Goal: Check status: Check status

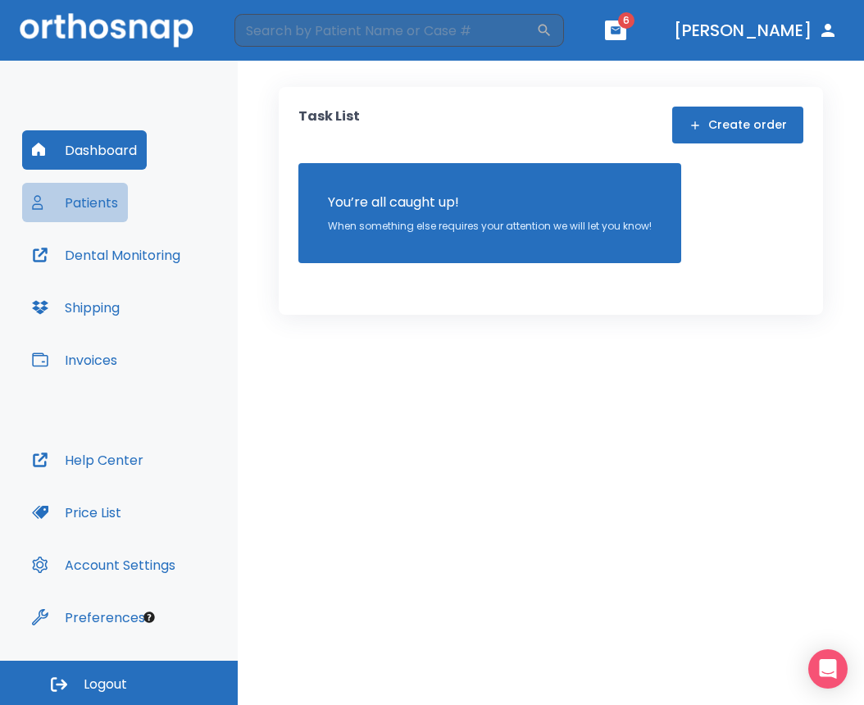
click at [108, 216] on button "Patients" at bounding box center [75, 202] width 106 height 39
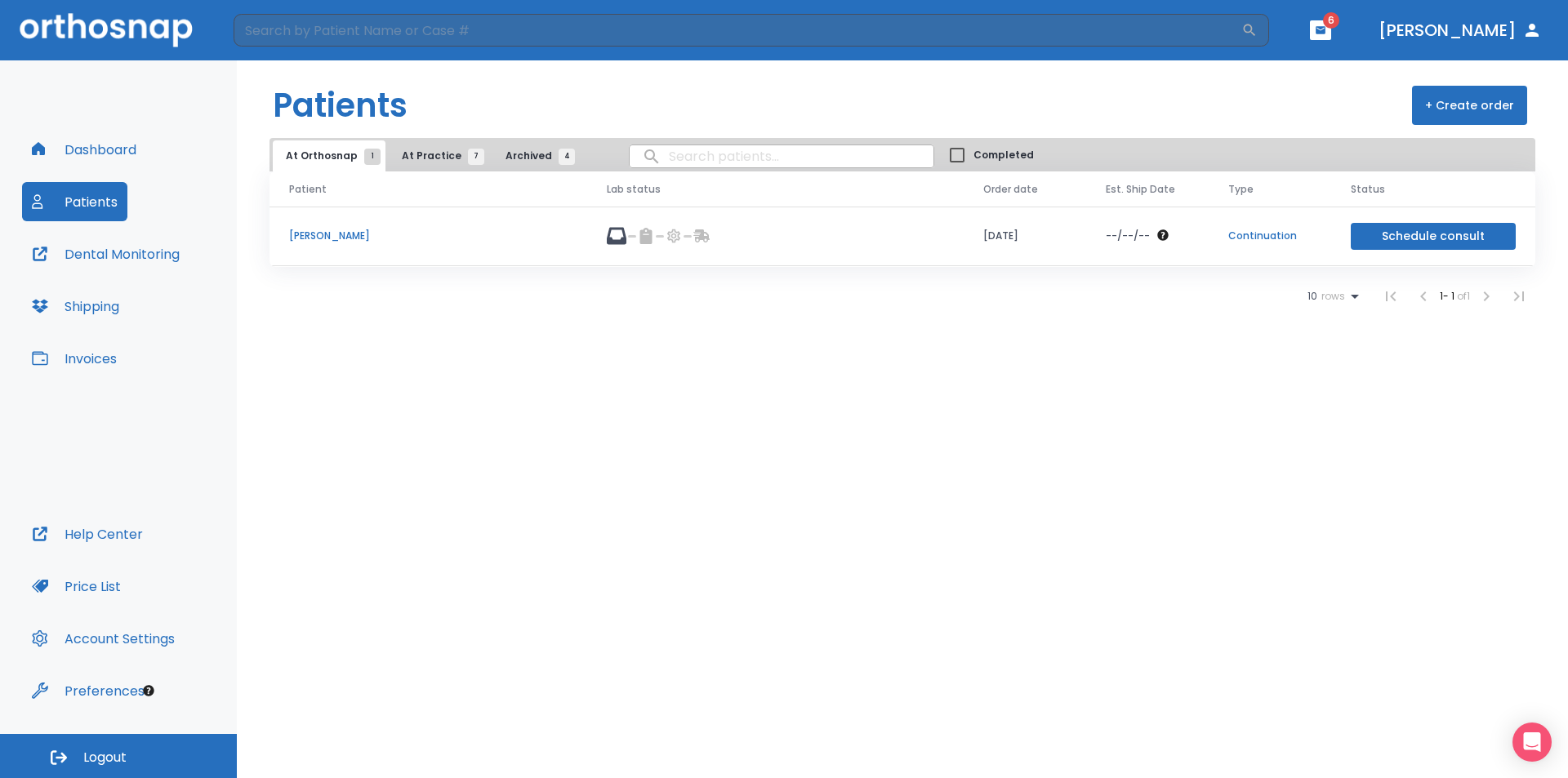
click at [860, 233] on button "Schedule consult" at bounding box center [1434, 236] width 165 height 27
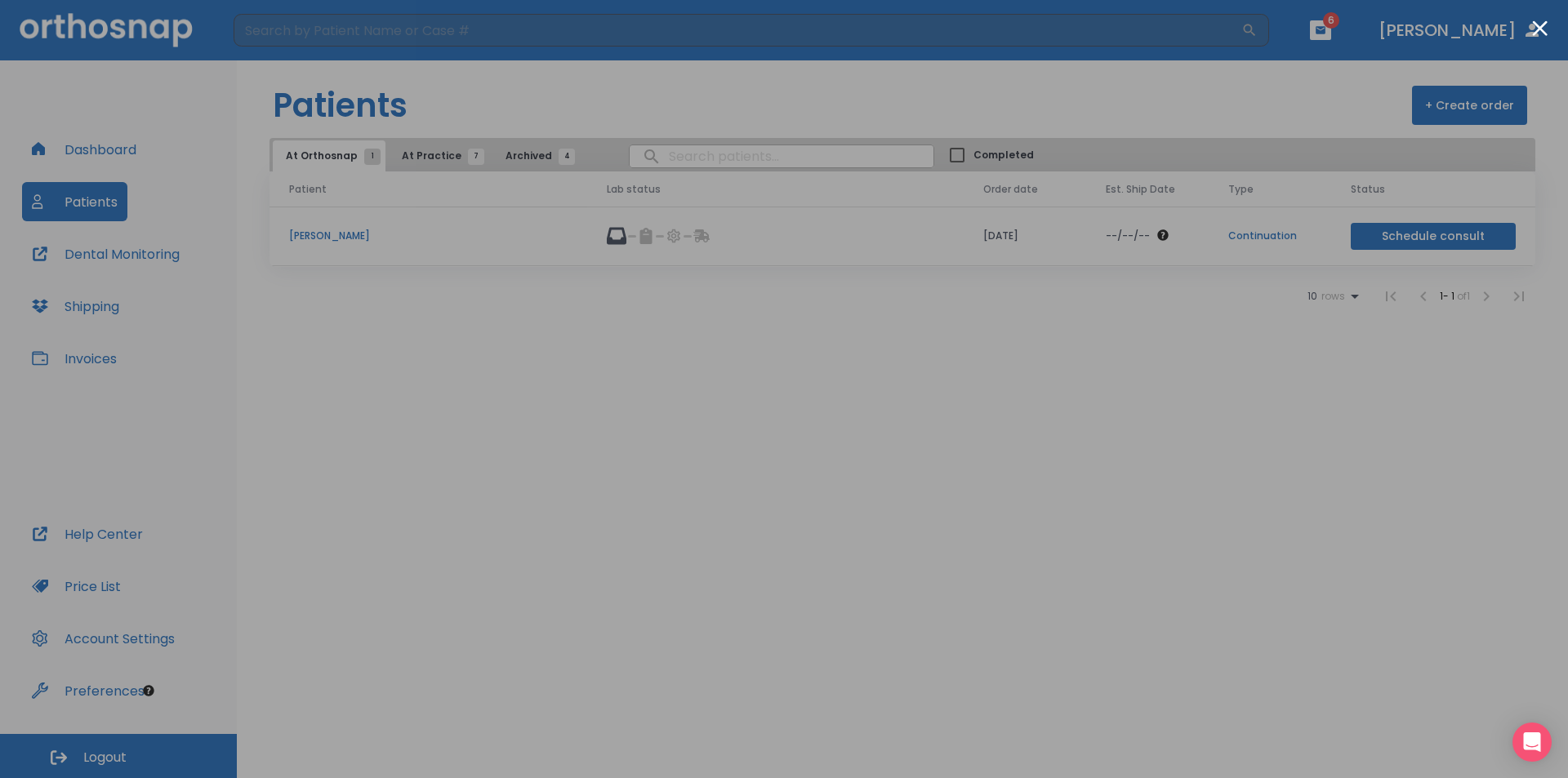
click at [860, 422] on div at bounding box center [784, 389] width 1568 height 778
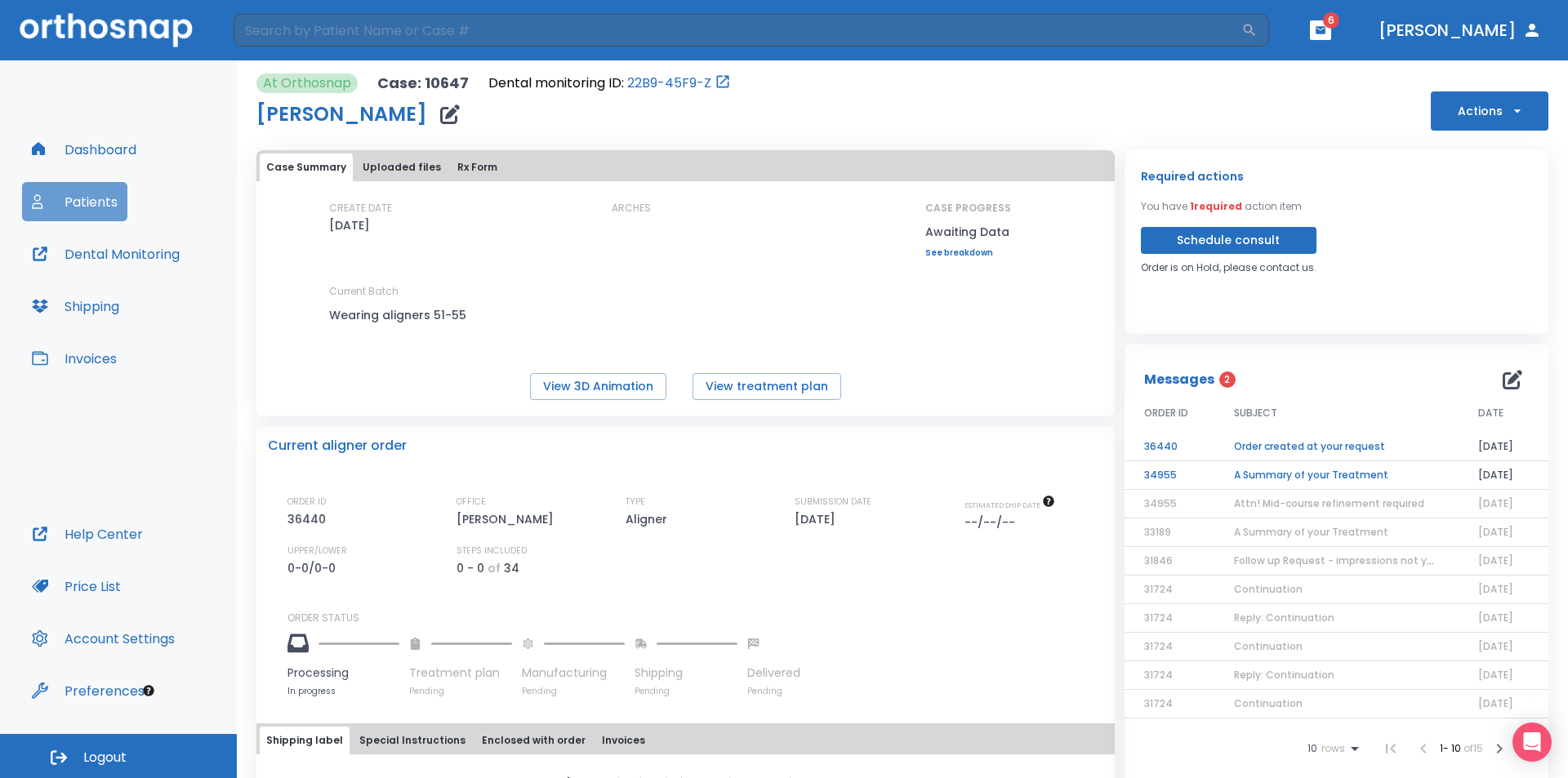
click at [84, 199] on button "Patients" at bounding box center [75, 201] width 106 height 39
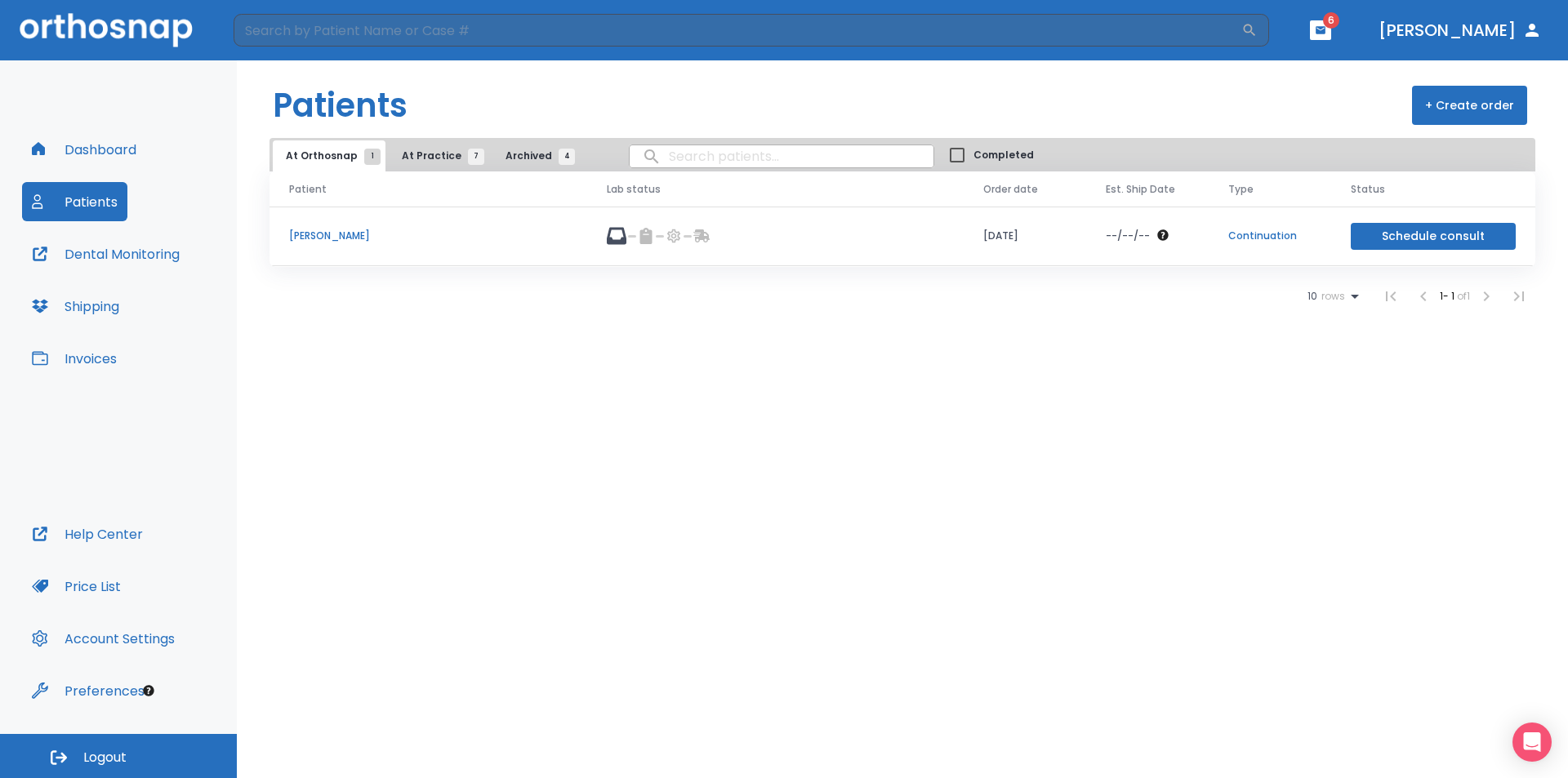
click at [425, 162] on span "At Practice 7" at bounding box center [438, 155] width 75 height 15
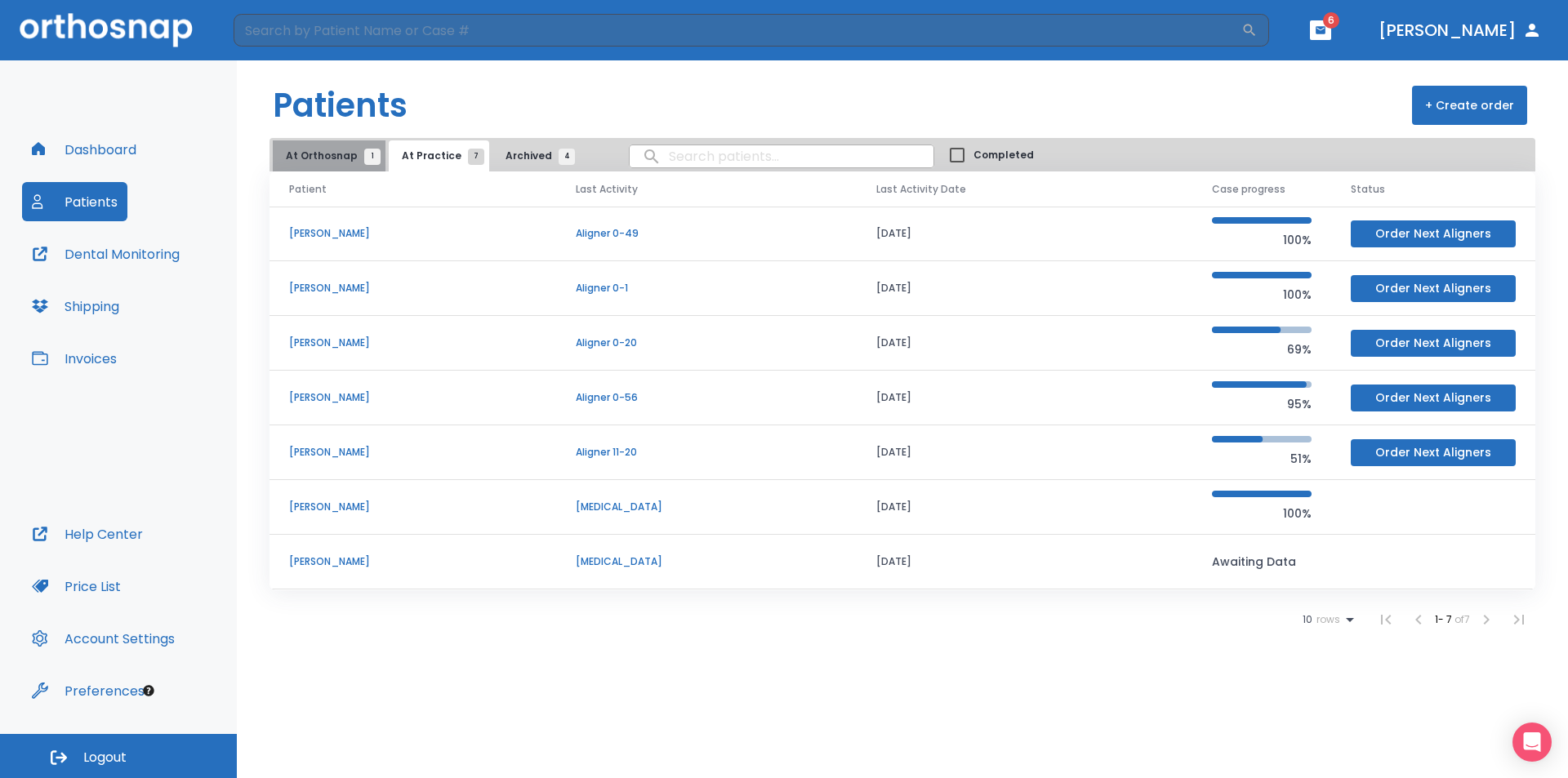
click at [339, 156] on span "At Orthosnap 1" at bounding box center [329, 155] width 87 height 15
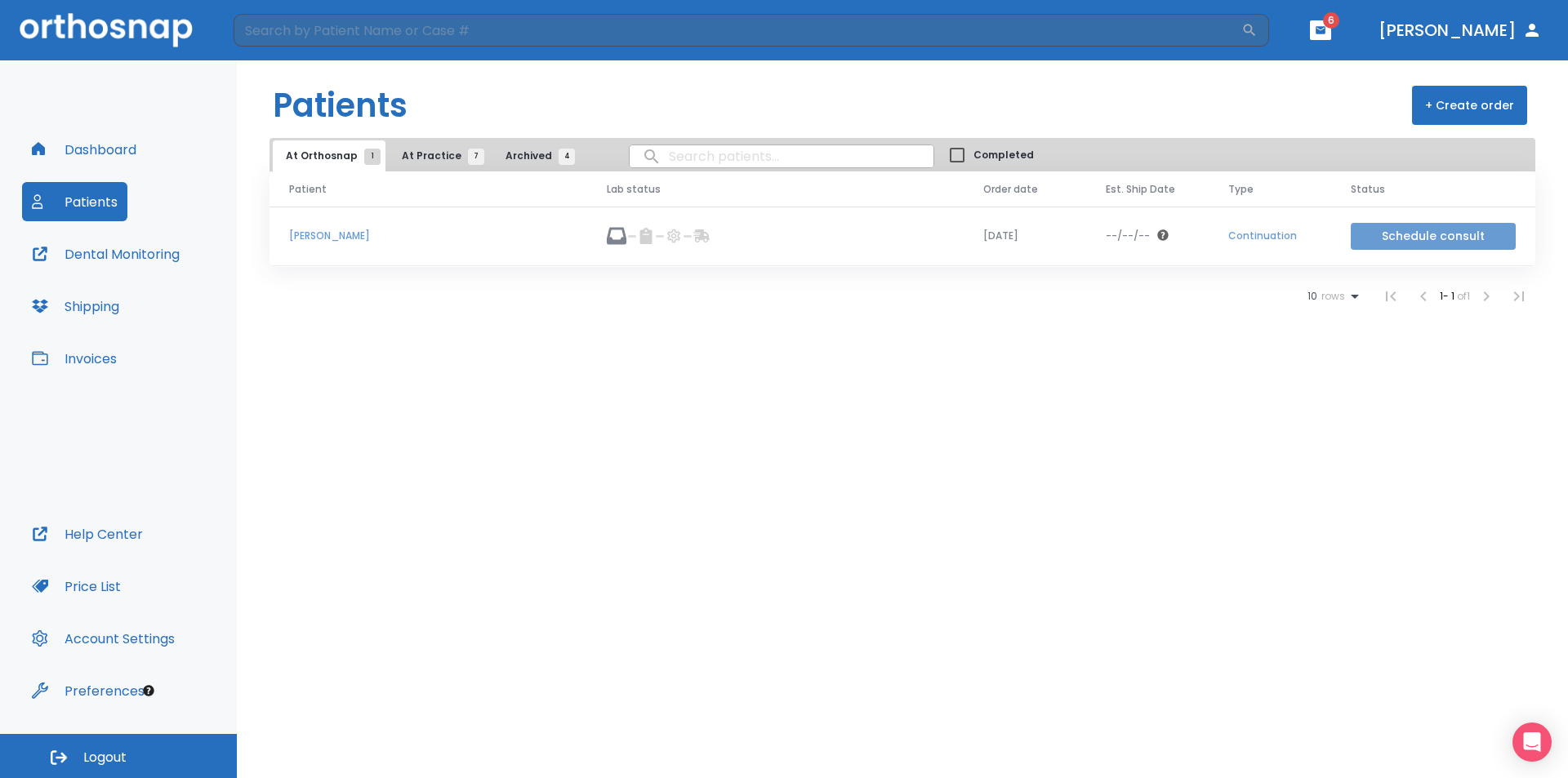
click at [860, 227] on button "Schedule consult" at bounding box center [1434, 236] width 165 height 27
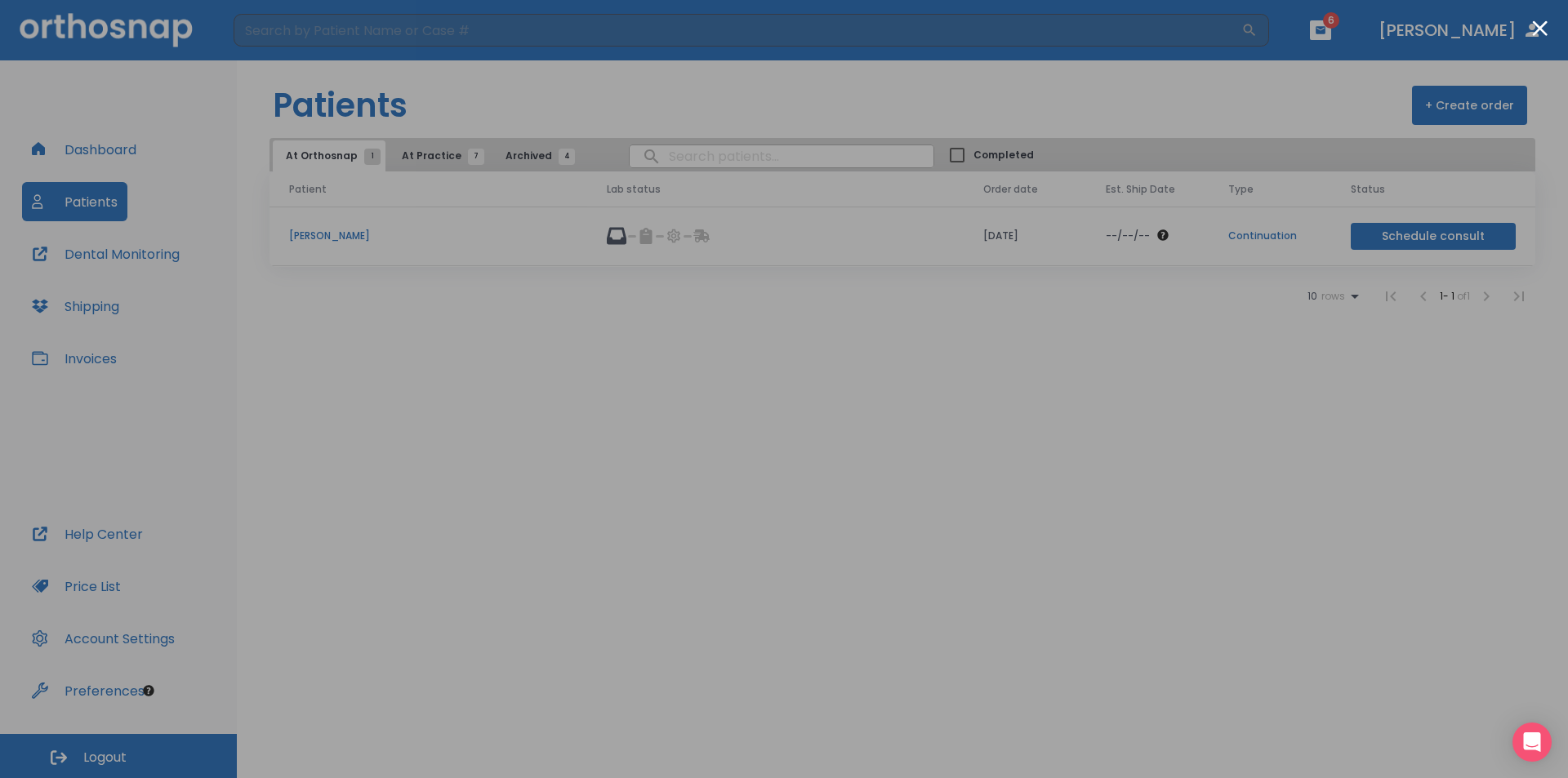
click at [860, 426] on div at bounding box center [784, 389] width 1568 height 778
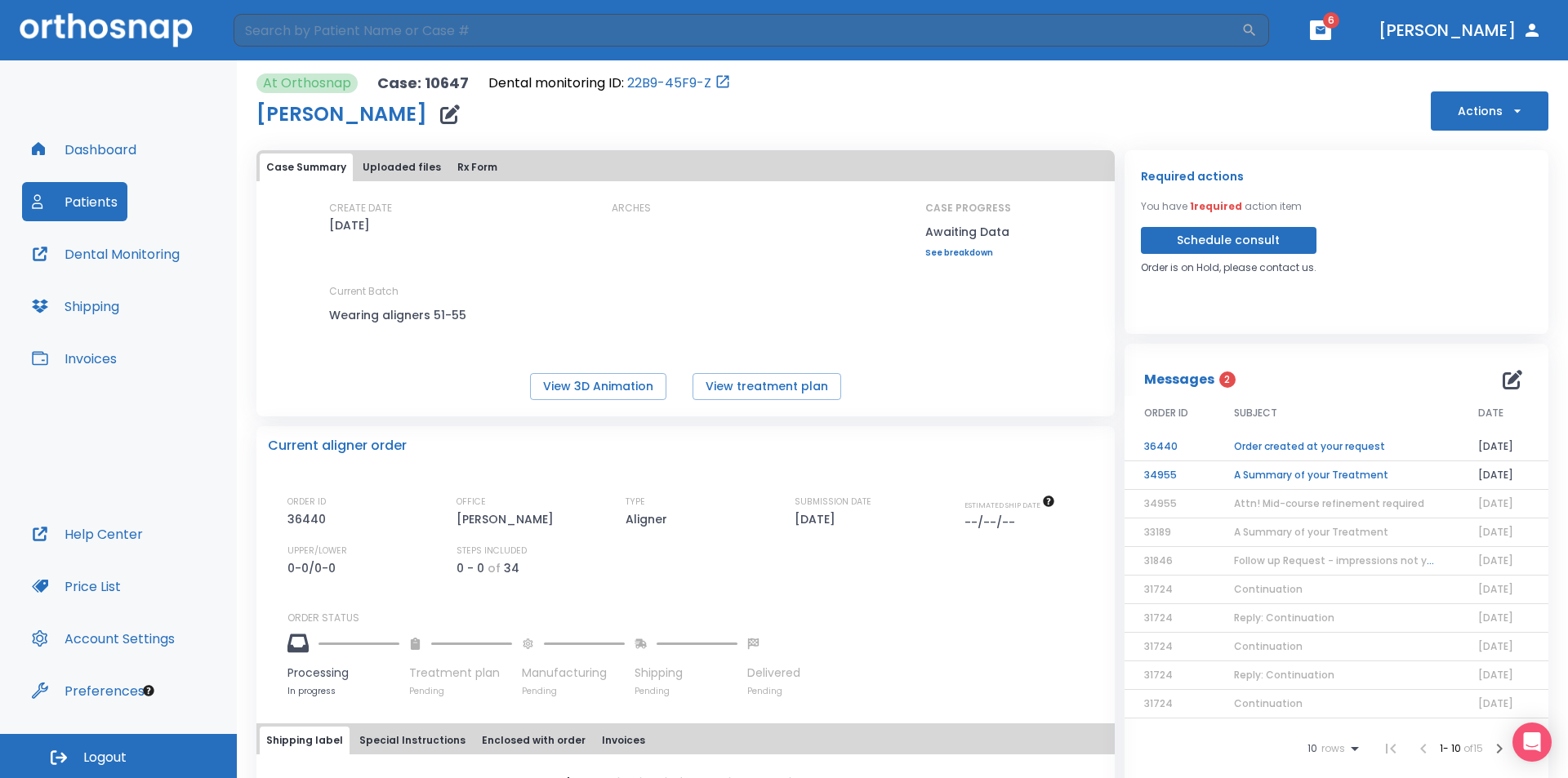
click at [81, 197] on button "Patients" at bounding box center [75, 201] width 106 height 39
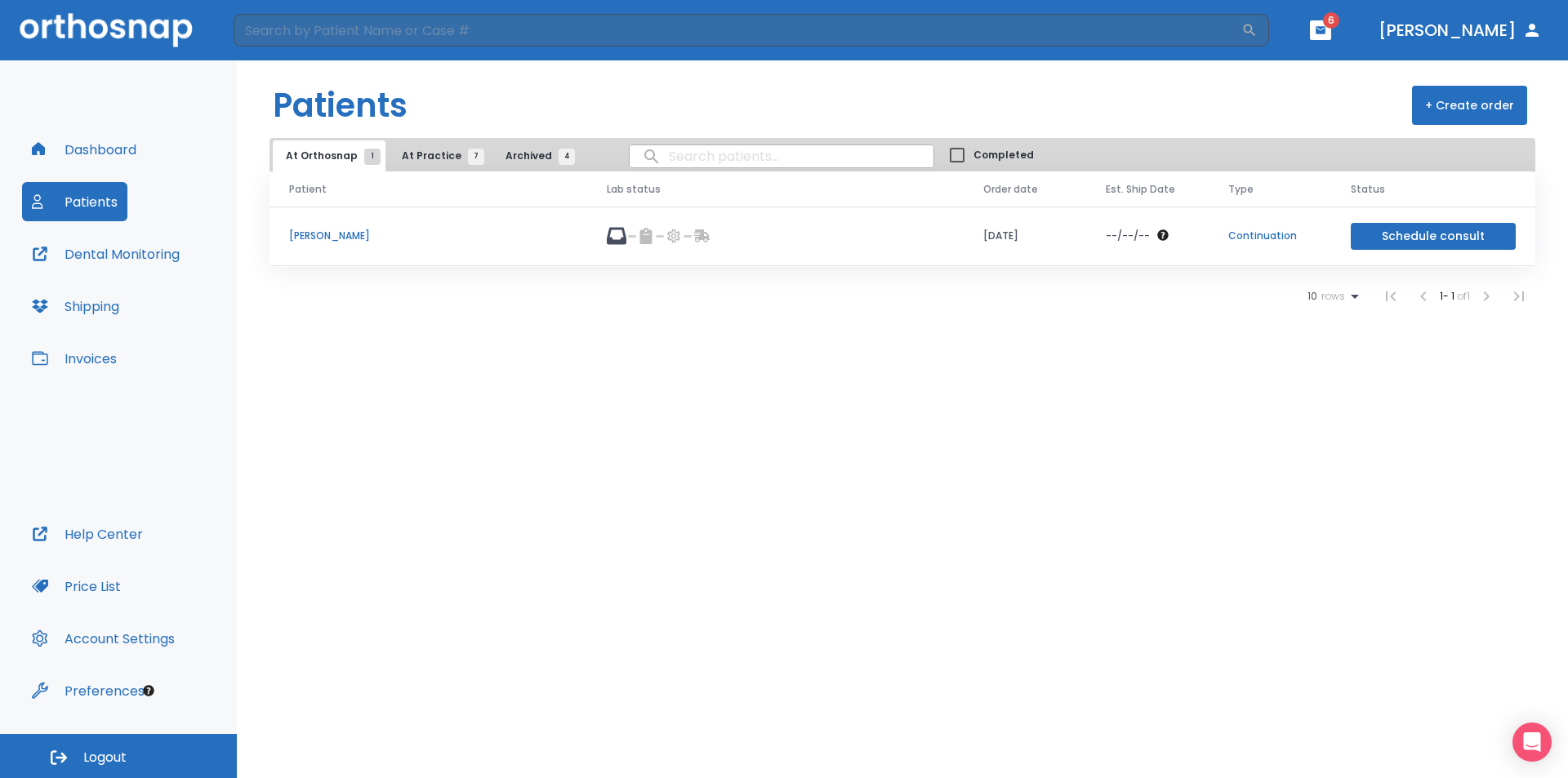
click at [451, 161] on span "At Practice 7" at bounding box center [438, 155] width 75 height 15
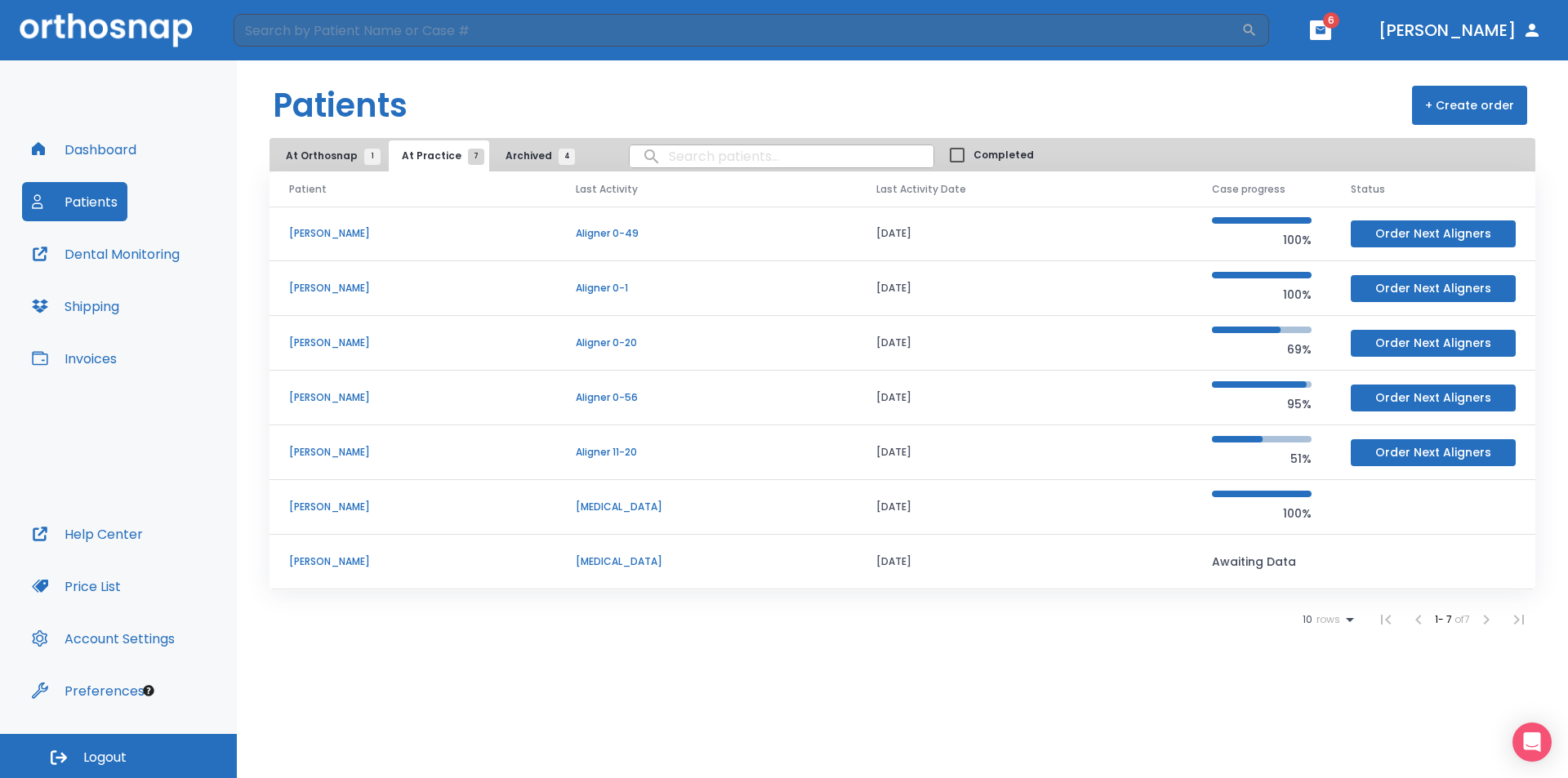
click at [331, 397] on p "[PERSON_NAME]" at bounding box center [412, 397] width 247 height 15
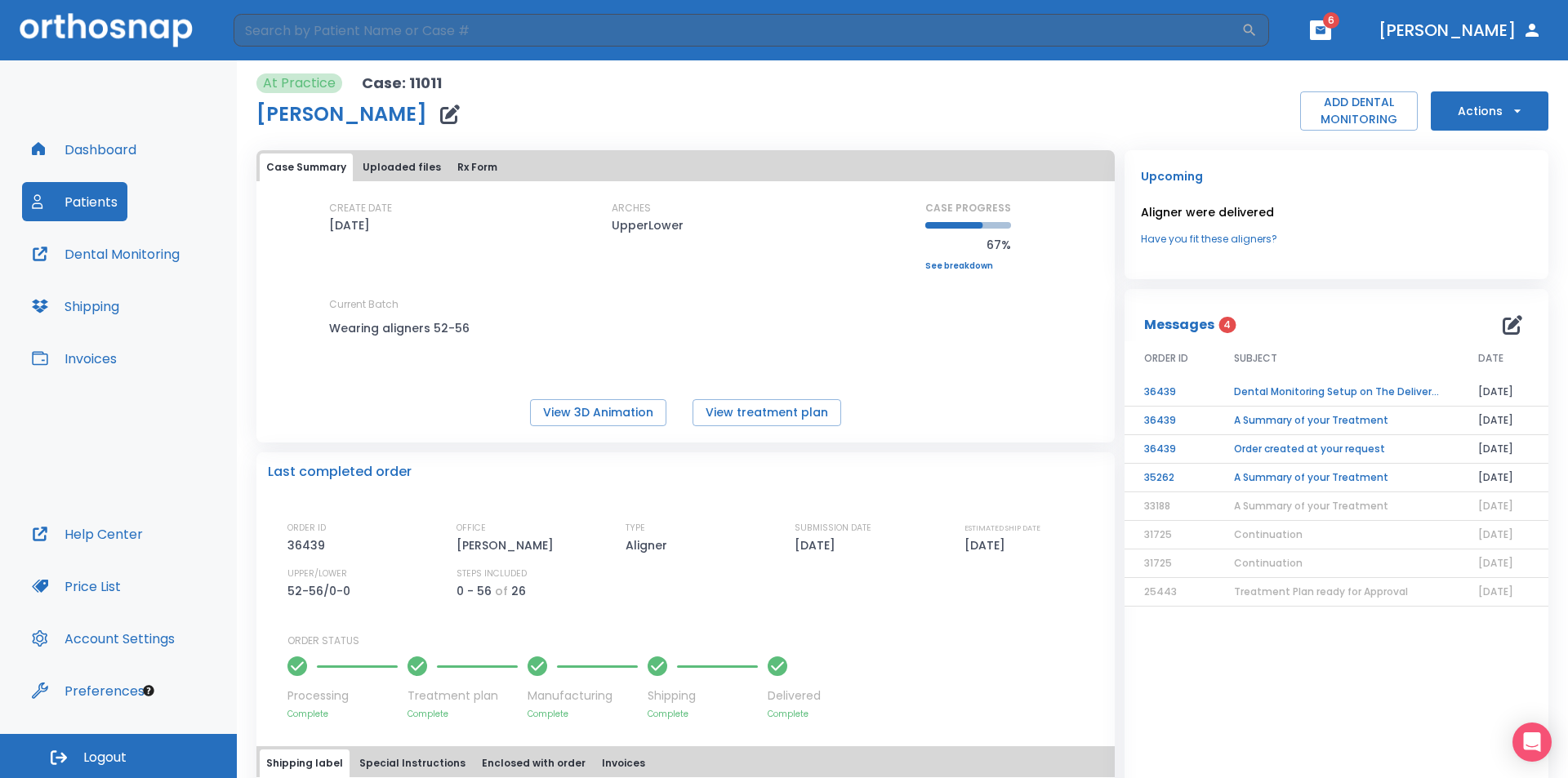
click at [103, 217] on button "Patients" at bounding box center [75, 201] width 106 height 39
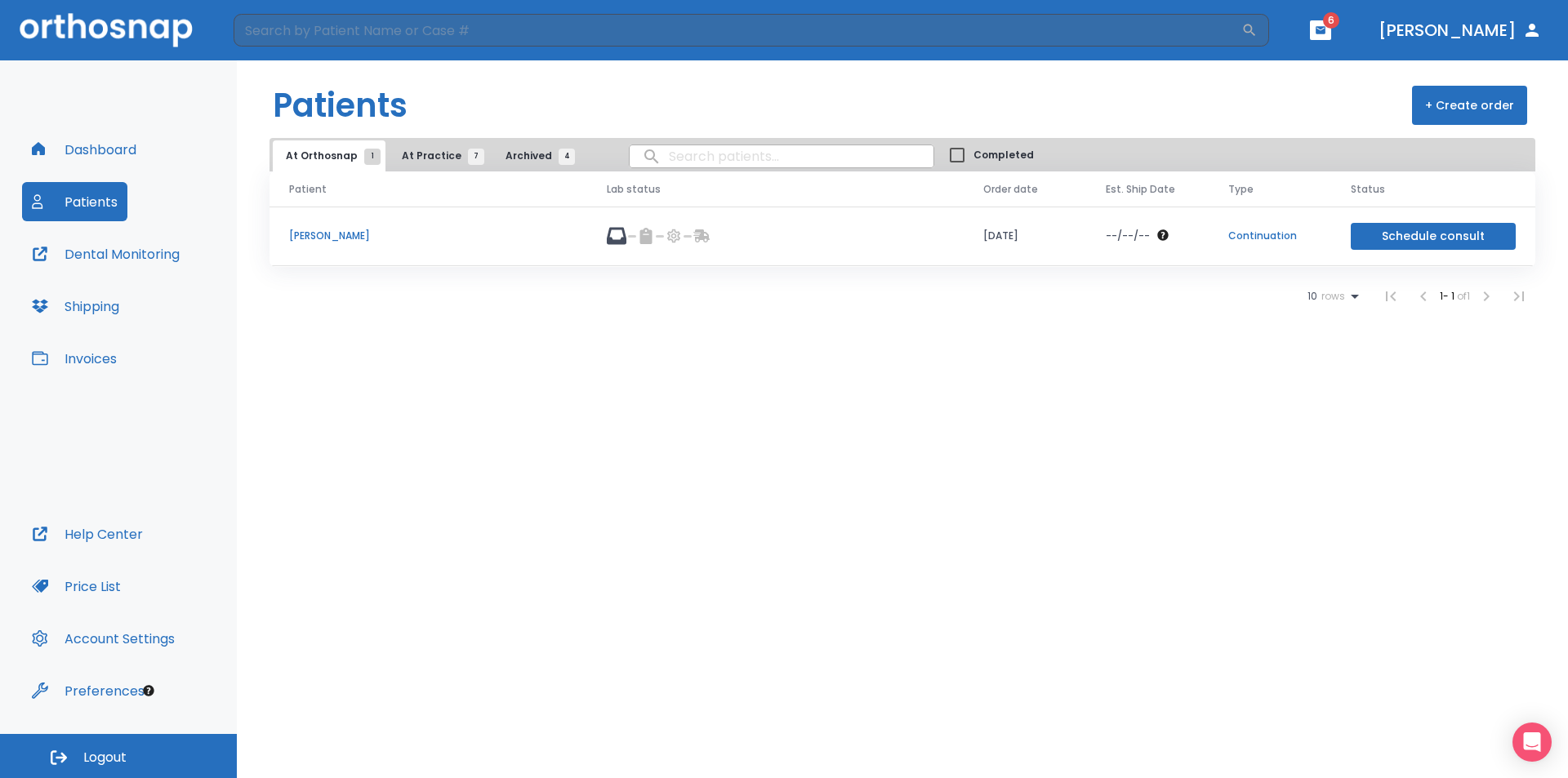
click at [403, 159] on span "At Practice 7" at bounding box center [438, 155] width 75 height 15
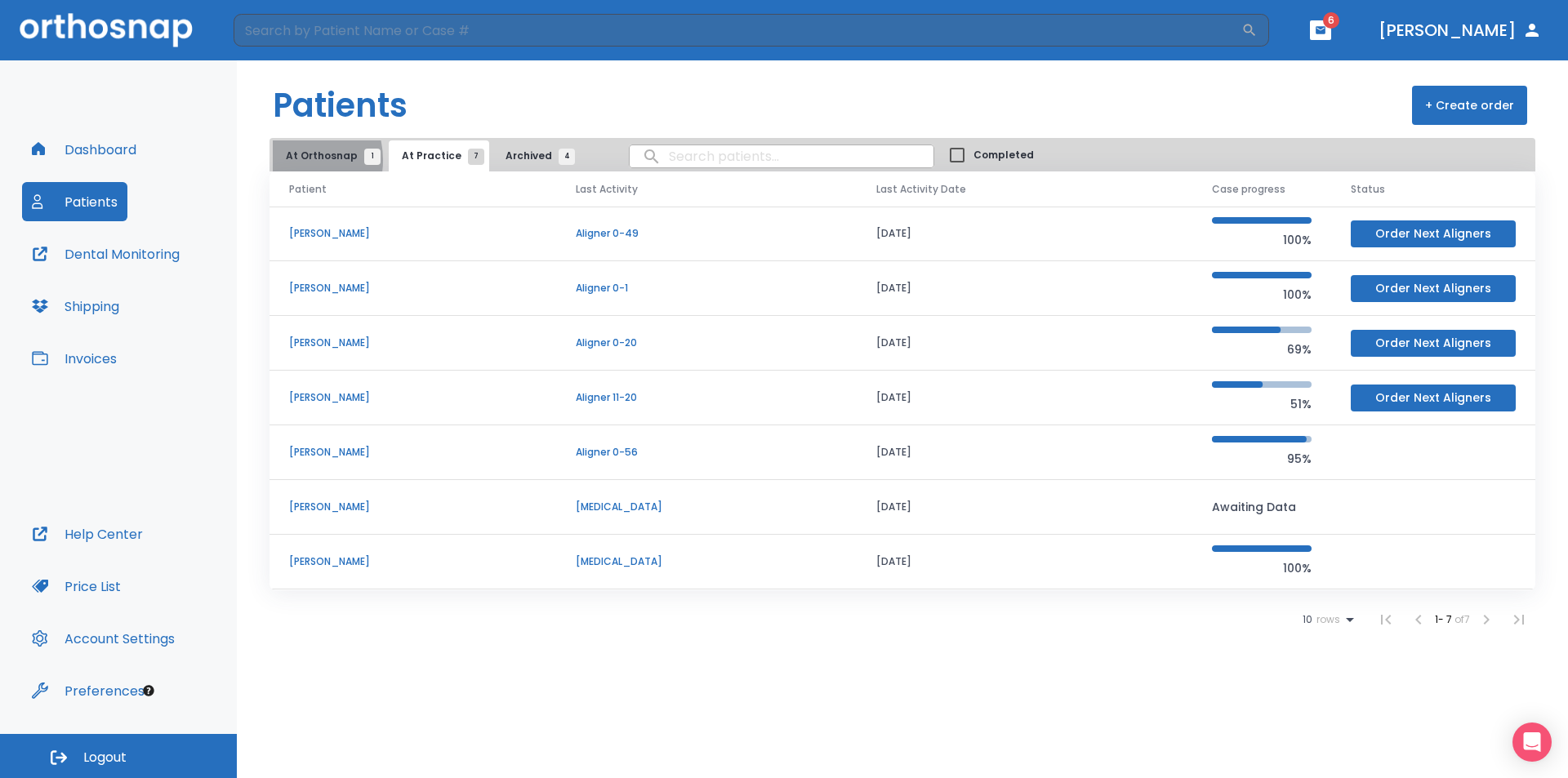
click at [291, 160] on span "At Orthosnap 1" at bounding box center [329, 155] width 87 height 15
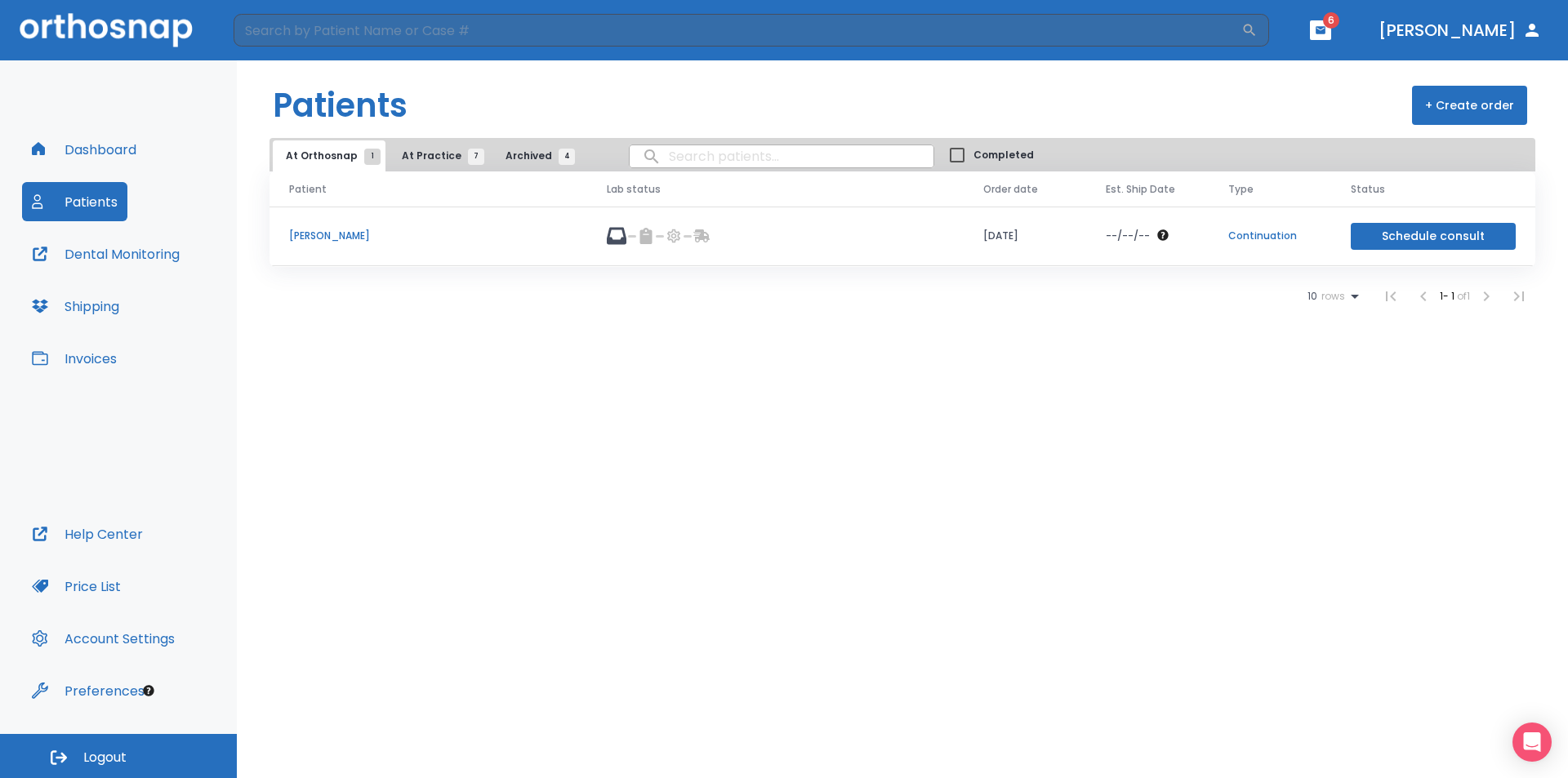
click at [318, 240] on p "[PERSON_NAME]" at bounding box center [428, 236] width 279 height 15
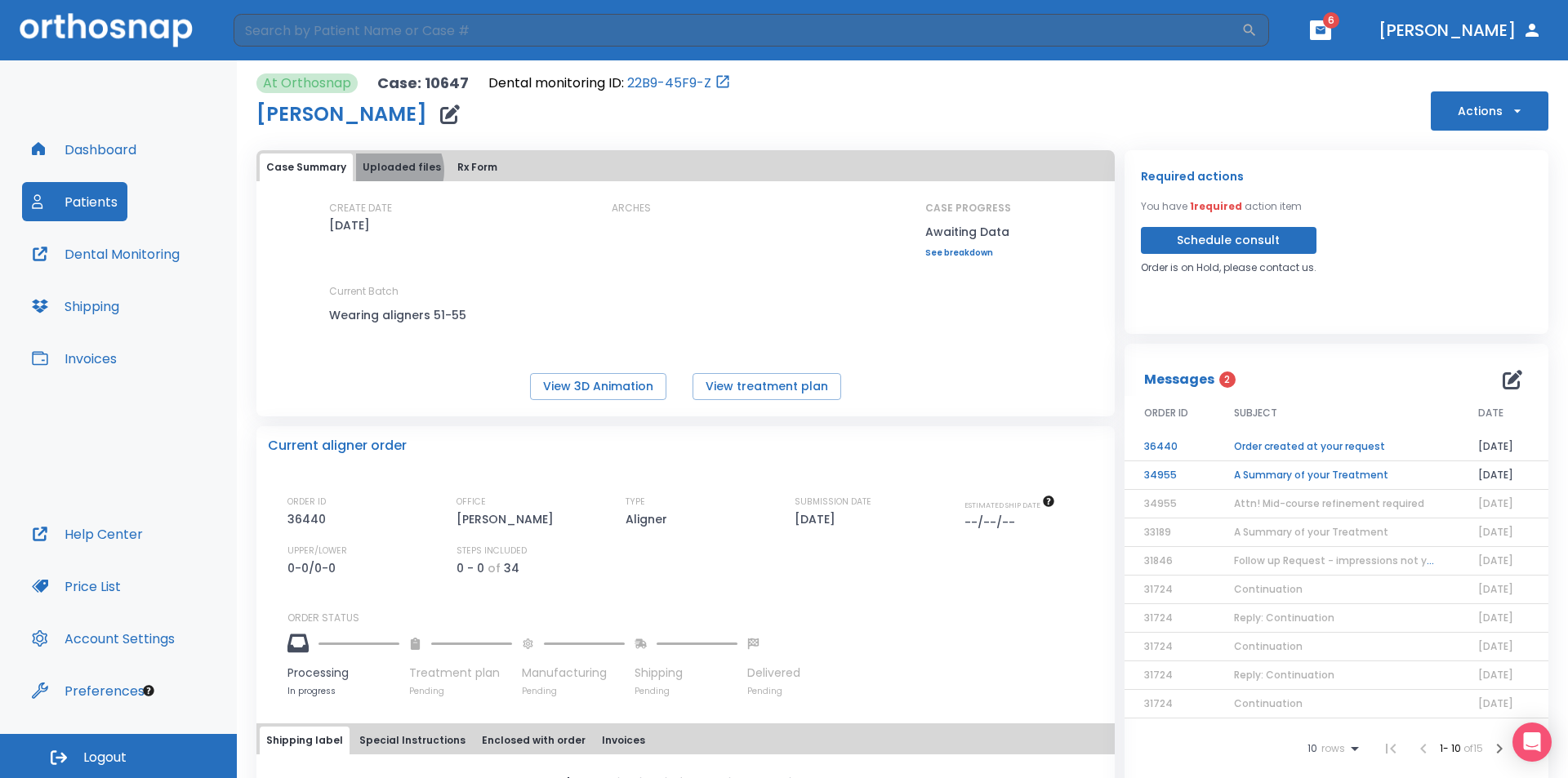
click at [391, 170] on button "Uploaded files" at bounding box center [402, 167] width 92 height 28
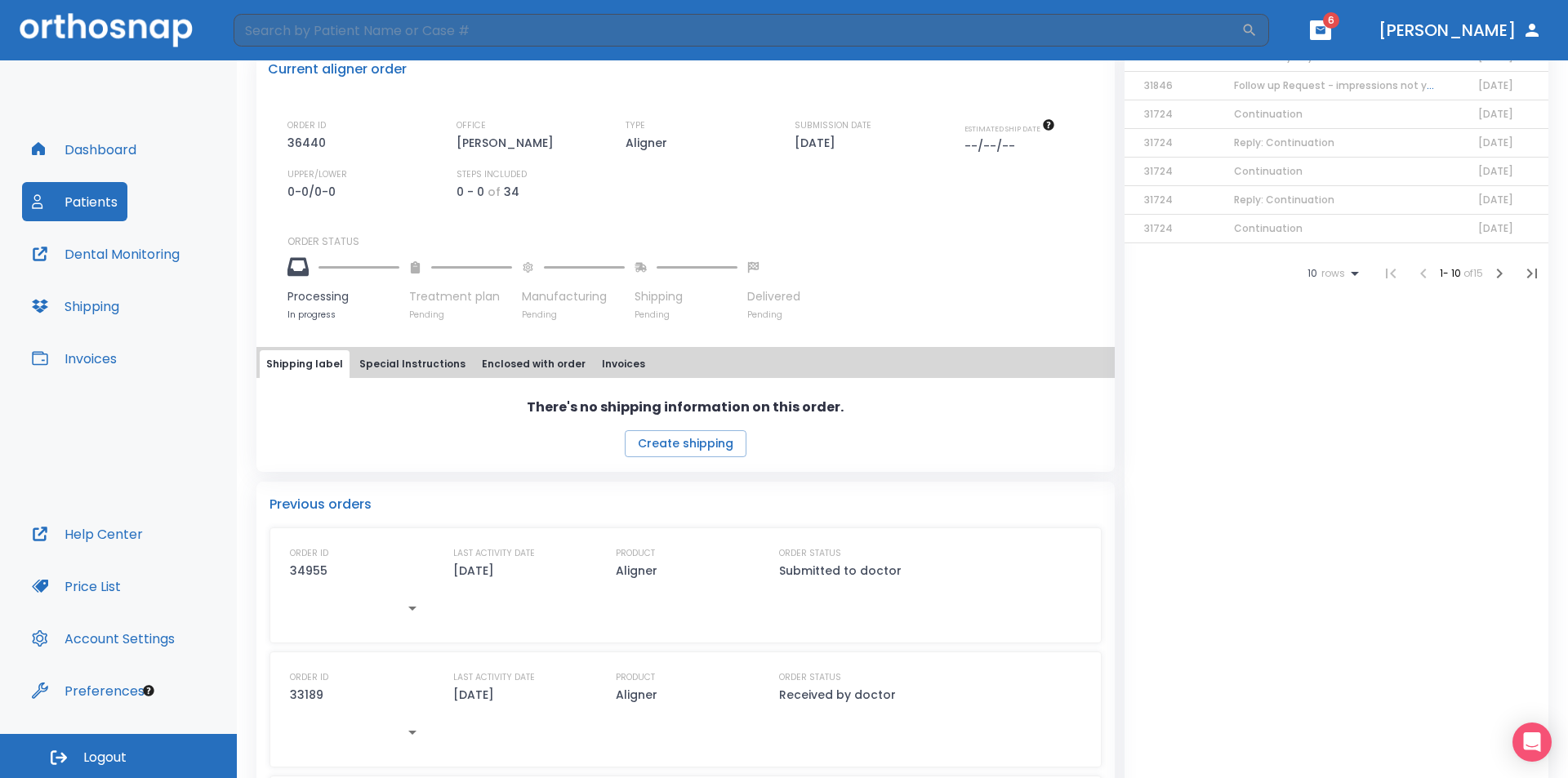
scroll to position [490, 0]
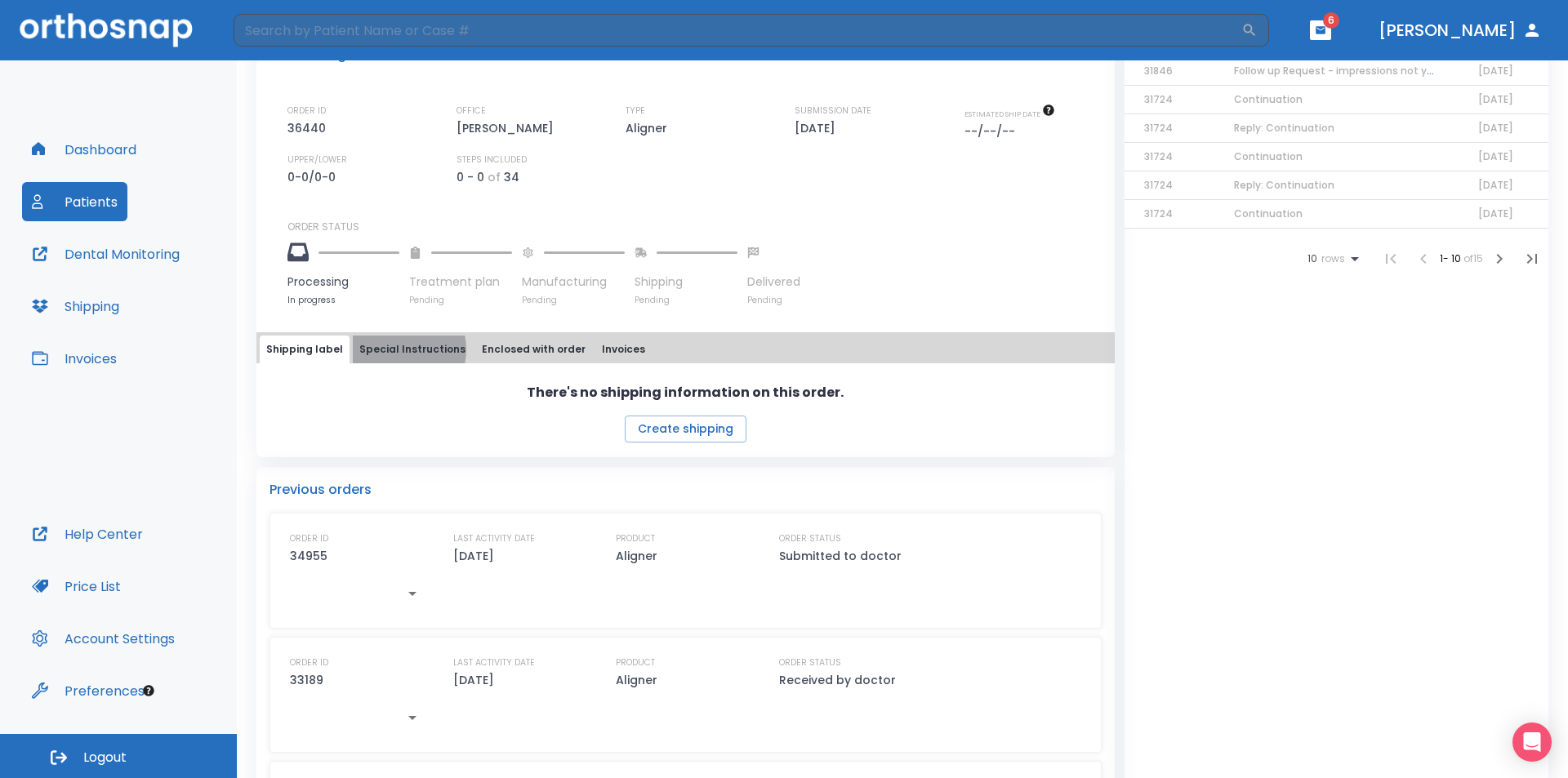
click at [394, 350] on button "Special Instructions" at bounding box center [412, 350] width 120 height 28
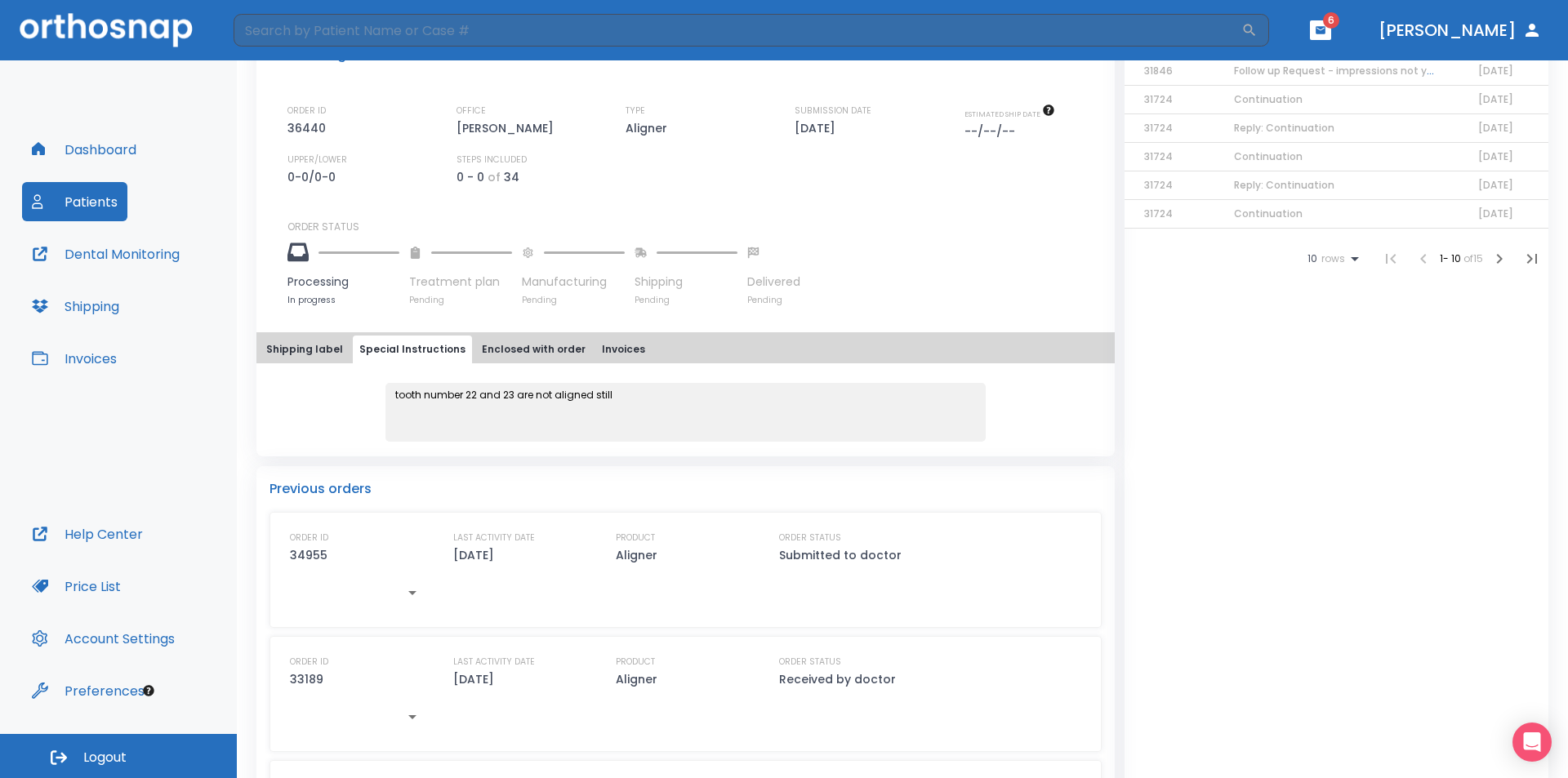
click at [542, 343] on button "Enclosed with order" at bounding box center [533, 350] width 117 height 28
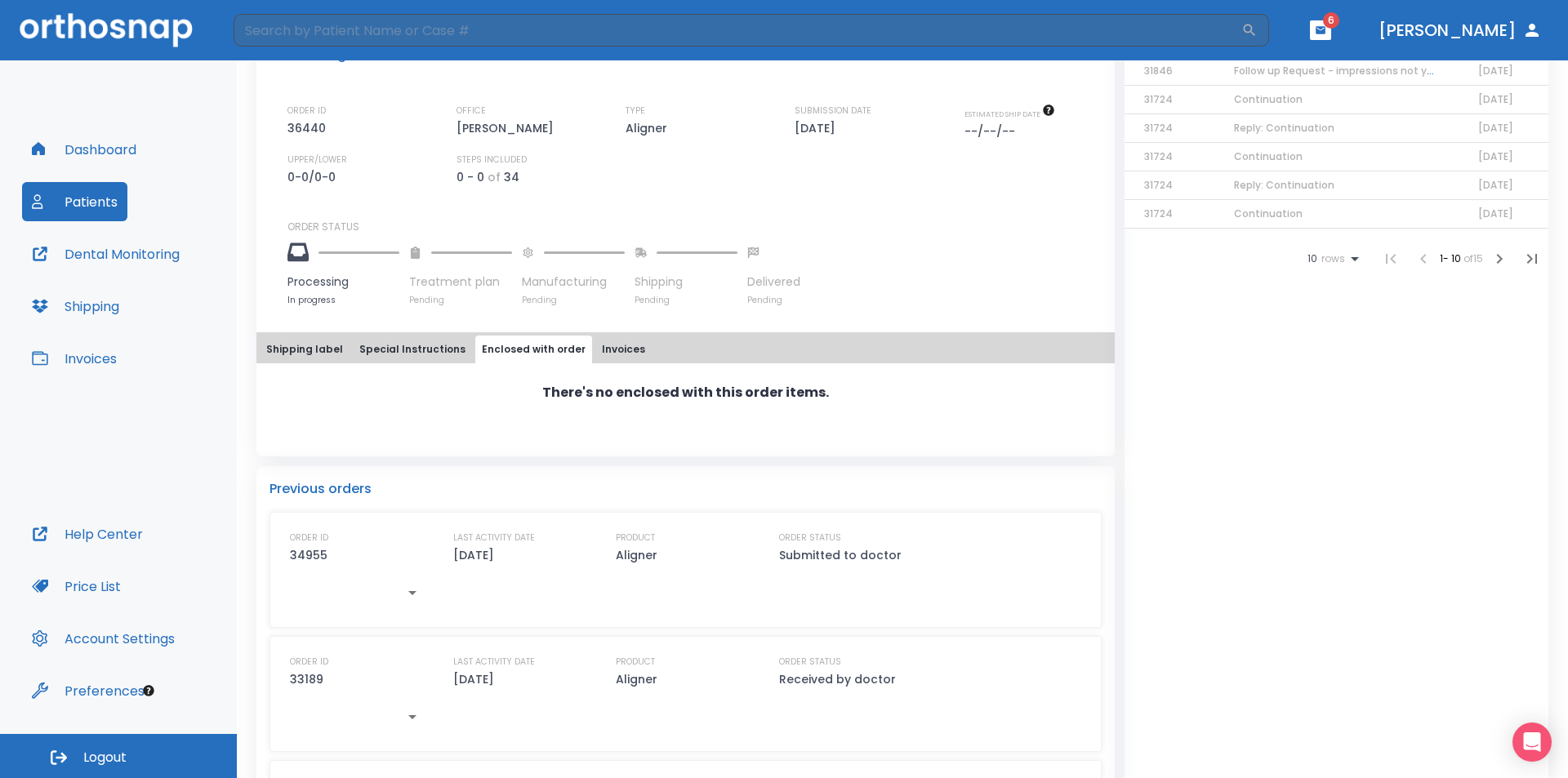
click at [326, 352] on button "Shipping label" at bounding box center [305, 350] width 90 height 28
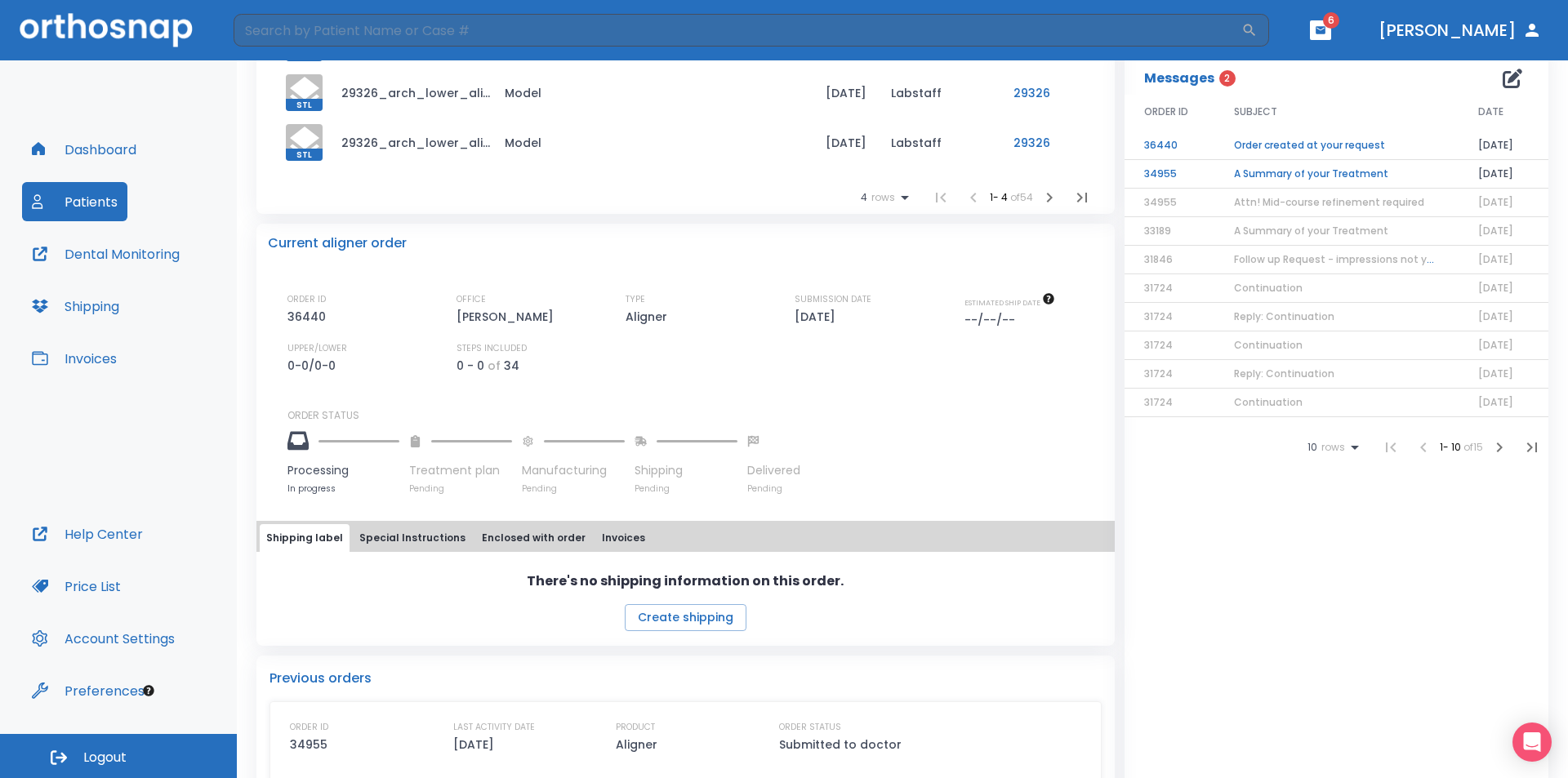
scroll to position [0, 0]
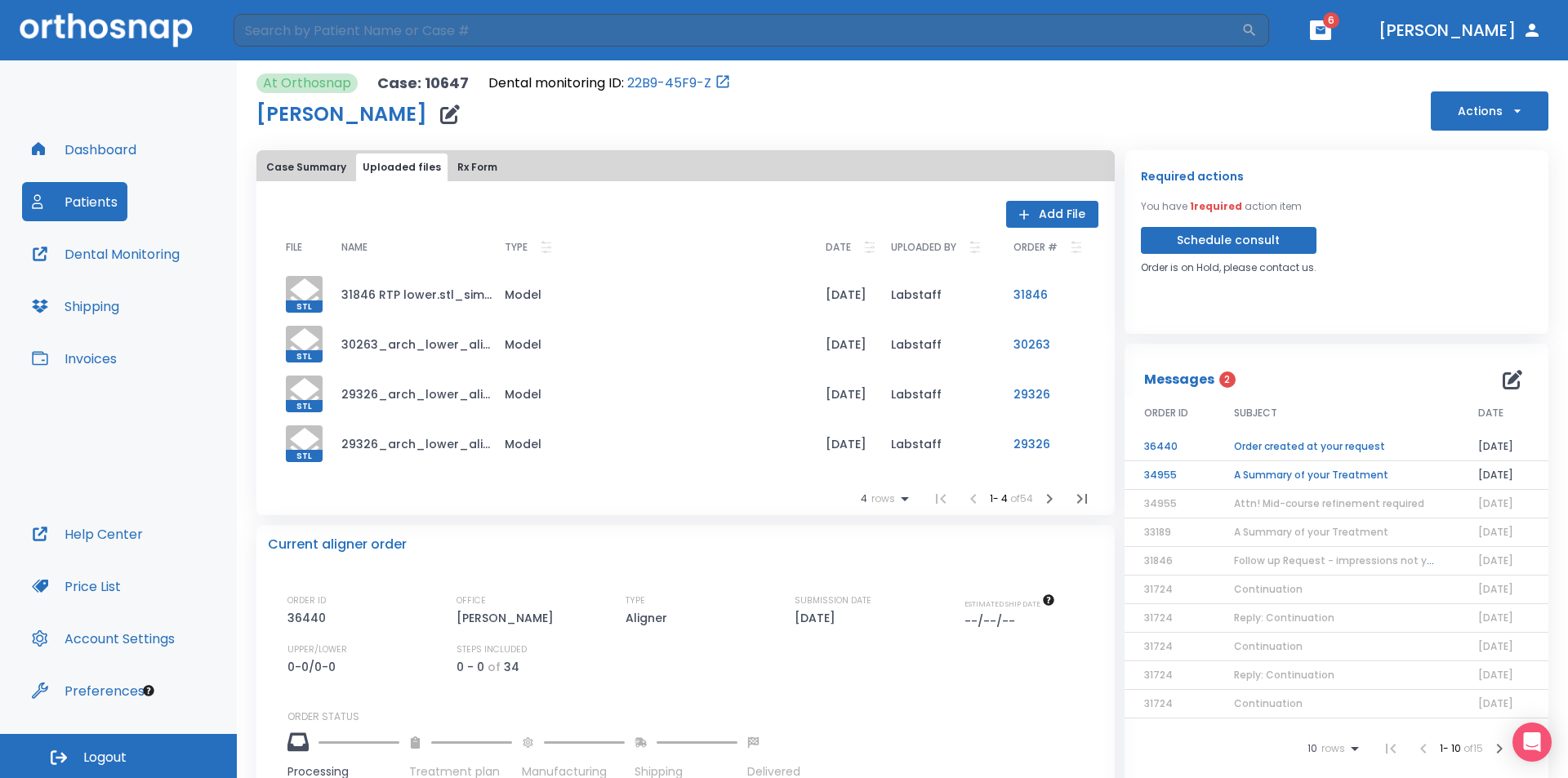
click at [466, 165] on button "Rx Form" at bounding box center [477, 167] width 53 height 28
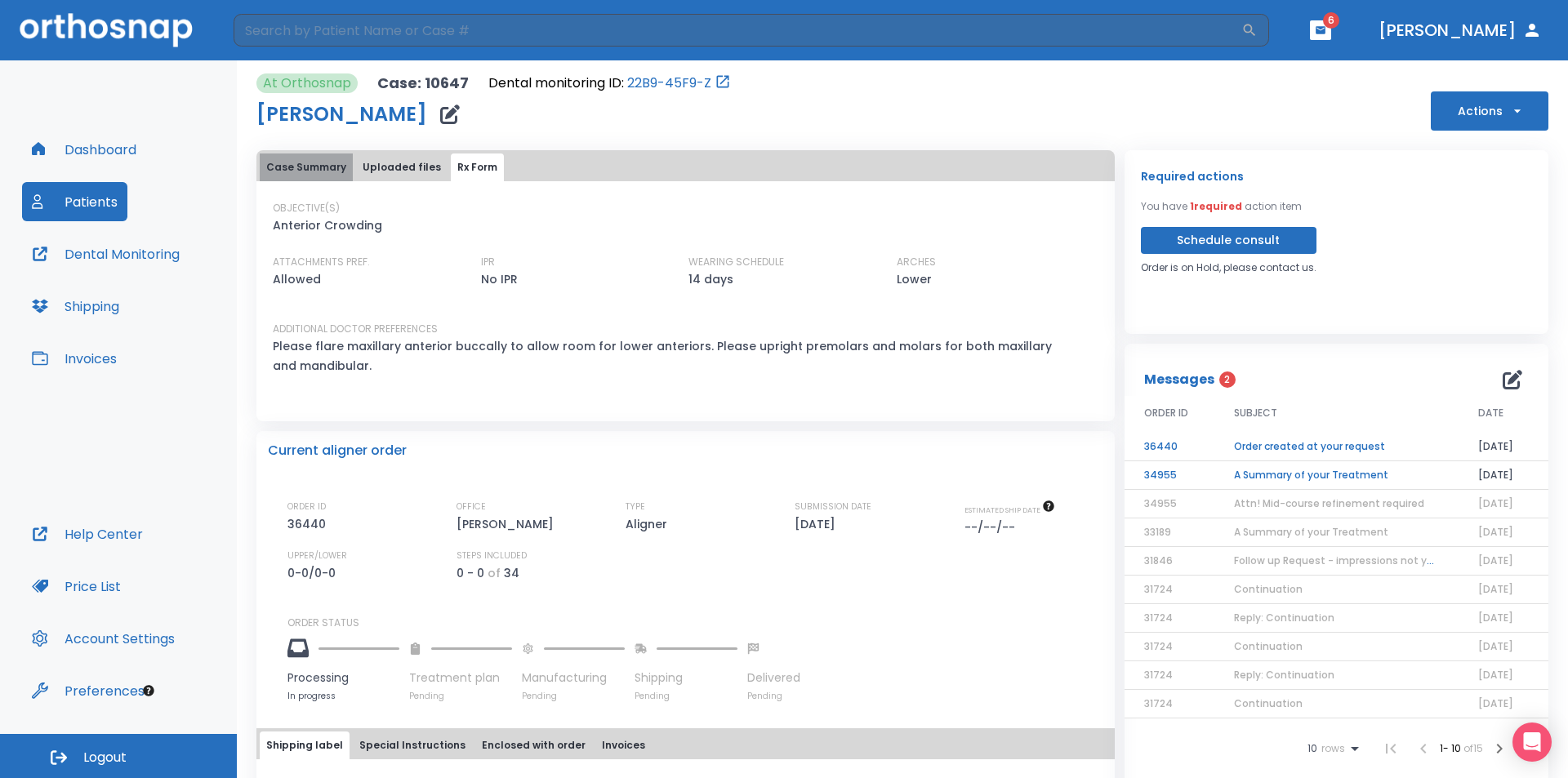
click at [325, 173] on button "Case Summary" at bounding box center [306, 167] width 93 height 28
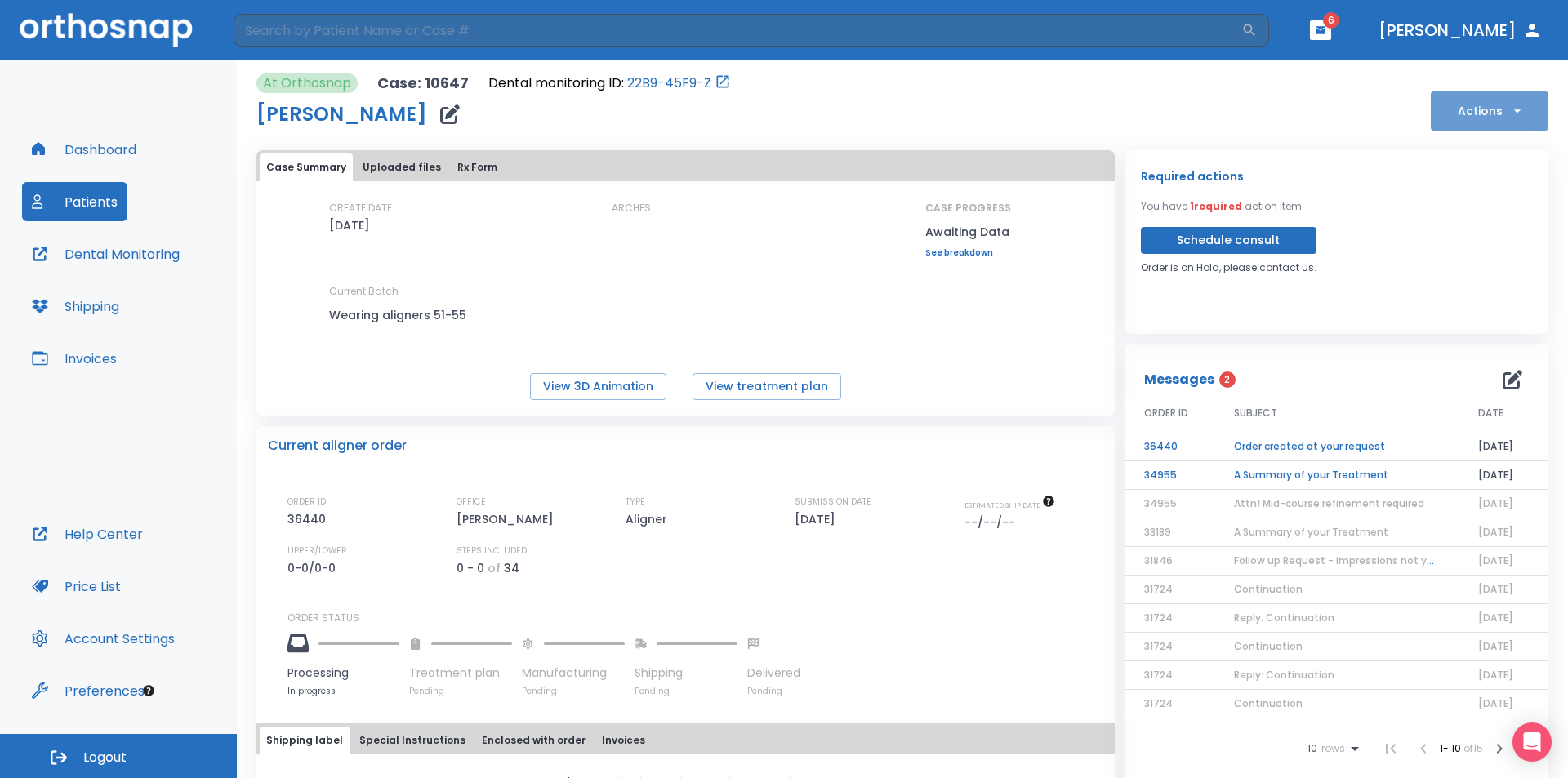
click at [860, 107] on button "Actions" at bounding box center [1490, 111] width 118 height 39
drag, startPoint x: 1320, startPoint y: 110, endPoint x: 1320, endPoint y: 123, distance: 13.0
click at [860, 123] on div at bounding box center [784, 389] width 1568 height 778
click at [860, 91] on div "At Orthosnap Case: 10647 Dental monitoring ID: 22B9-45F9-Z [PERSON_NAME] Actions" at bounding box center [902, 102] width 1292 height 57
click at [860, 109] on button "Actions" at bounding box center [1490, 111] width 118 height 39
